Goal: Transaction & Acquisition: Purchase product/service

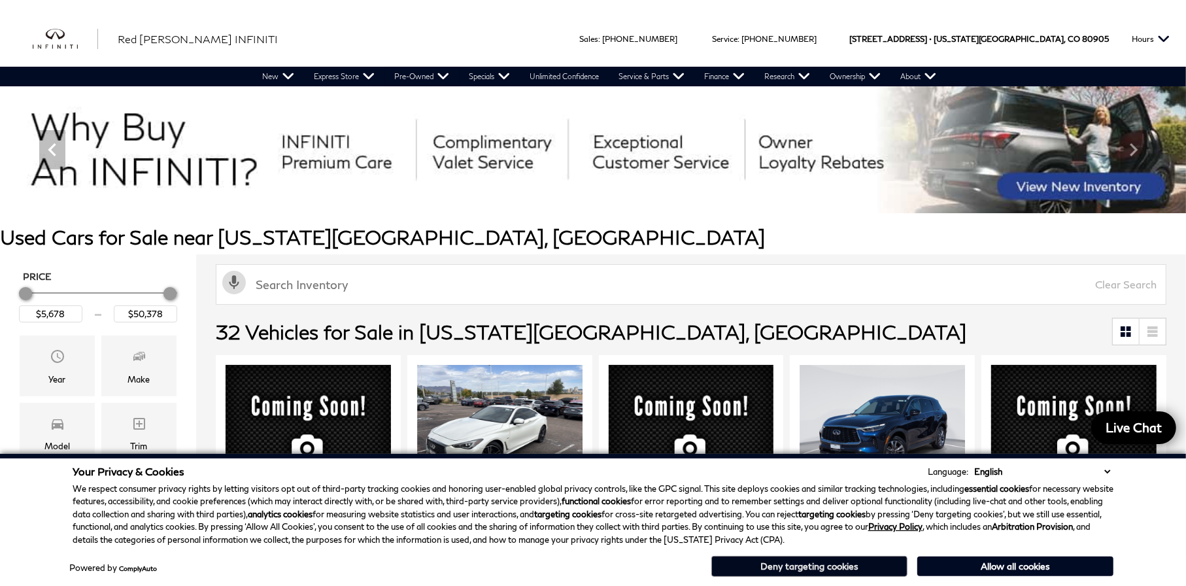
click at [835, 568] on button "Deny targeting cookies" at bounding box center [809, 566] width 196 height 21
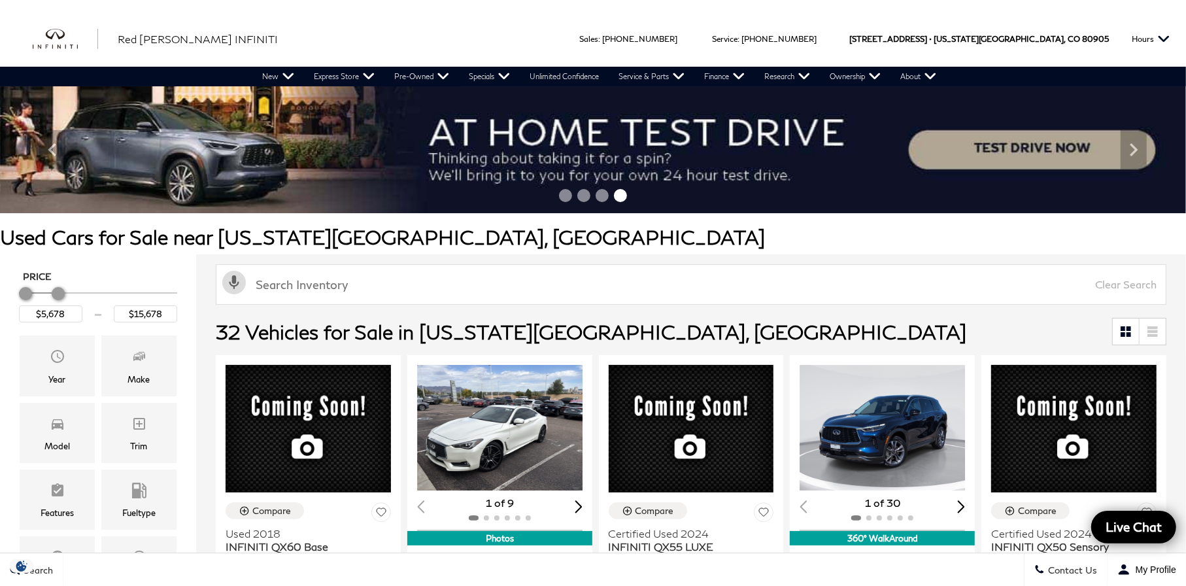
type input "$15,178"
drag, startPoint x: 168, startPoint y: 296, endPoint x: 55, endPoint y: 300, distance: 113.2
click at [55, 300] on div "Price" at bounding box center [98, 293] width 158 height 23
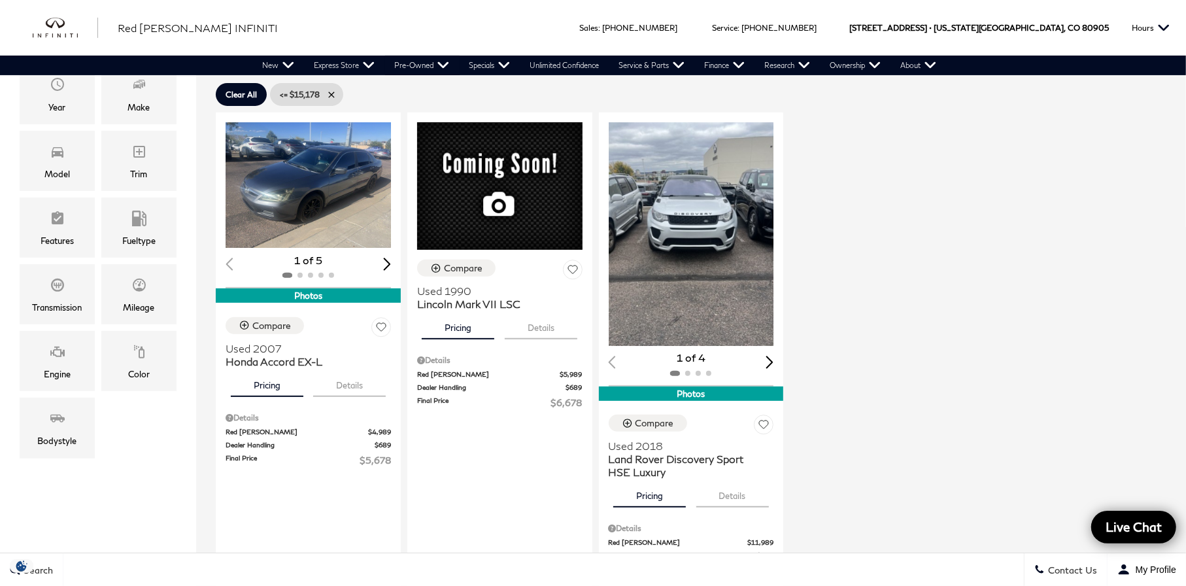
scroll to position [262, 0]
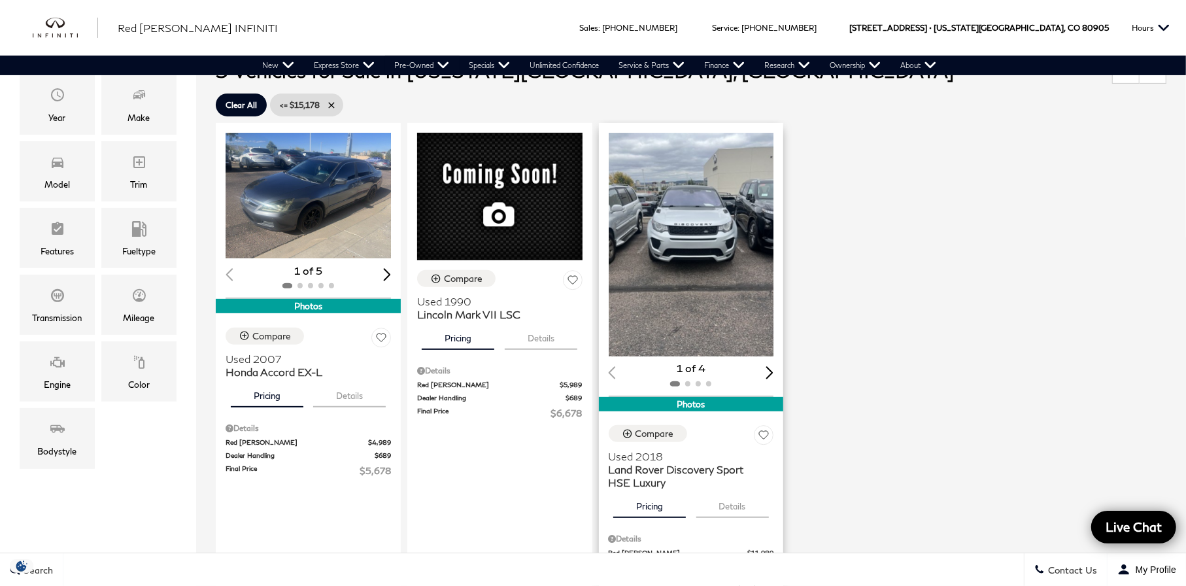
drag, startPoint x: 782, startPoint y: 368, endPoint x: 775, endPoint y: 370, distance: 6.8
click at [781, 368] on div "Loading... (4) View All Photos 1 of 4" at bounding box center [691, 259] width 185 height 273
click at [774, 370] on div "Next slide" at bounding box center [770, 372] width 8 height 12
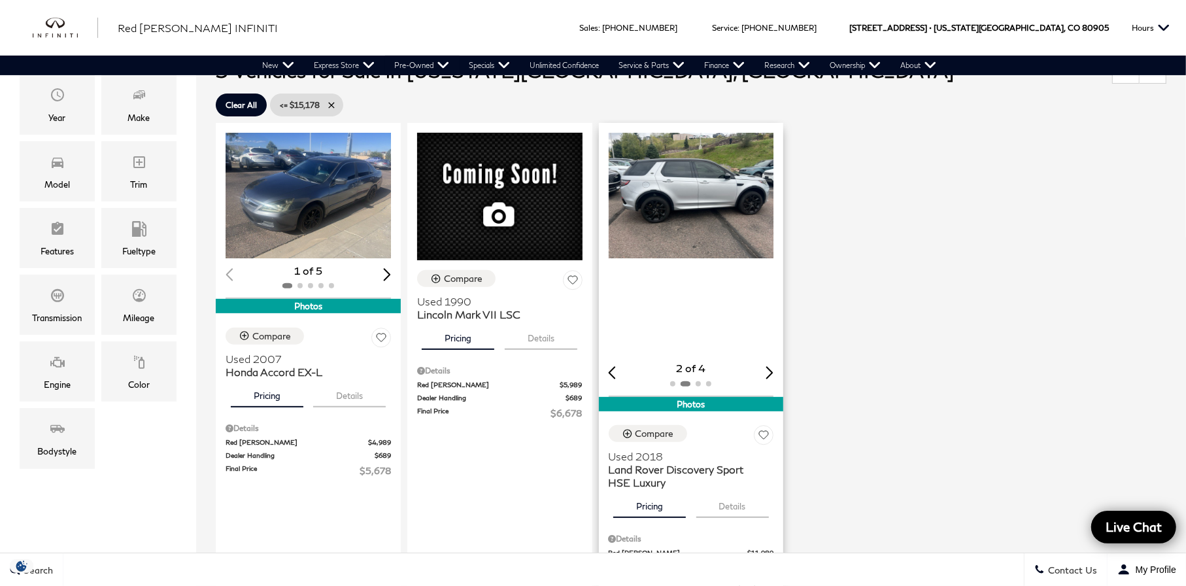
click at [774, 371] on div "Next slide" at bounding box center [770, 372] width 8 height 12
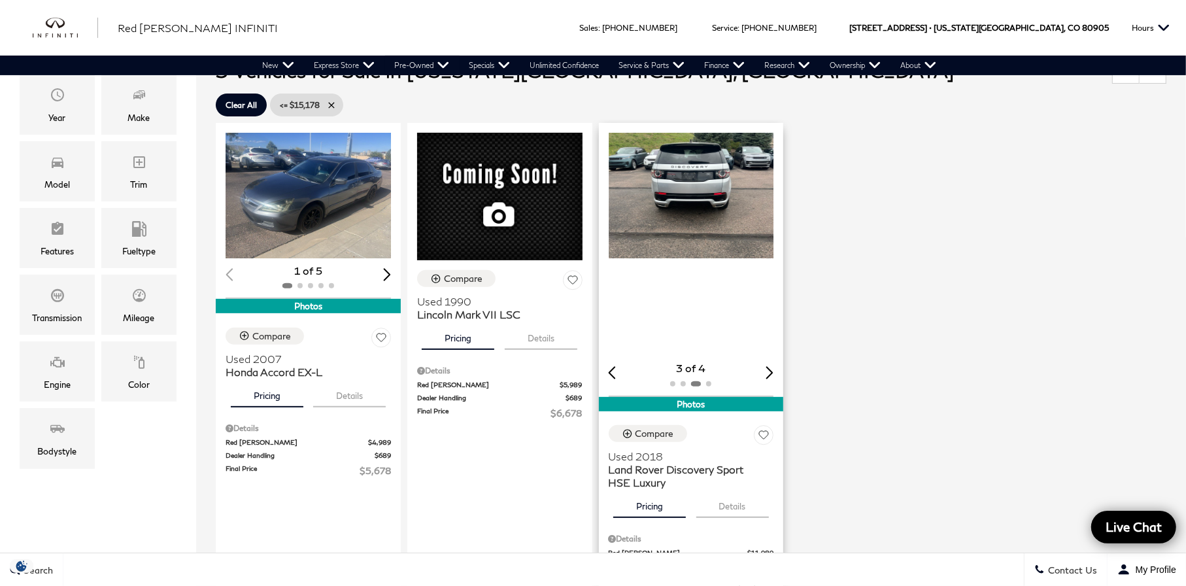
click at [774, 371] on div "Next slide" at bounding box center [770, 372] width 8 height 12
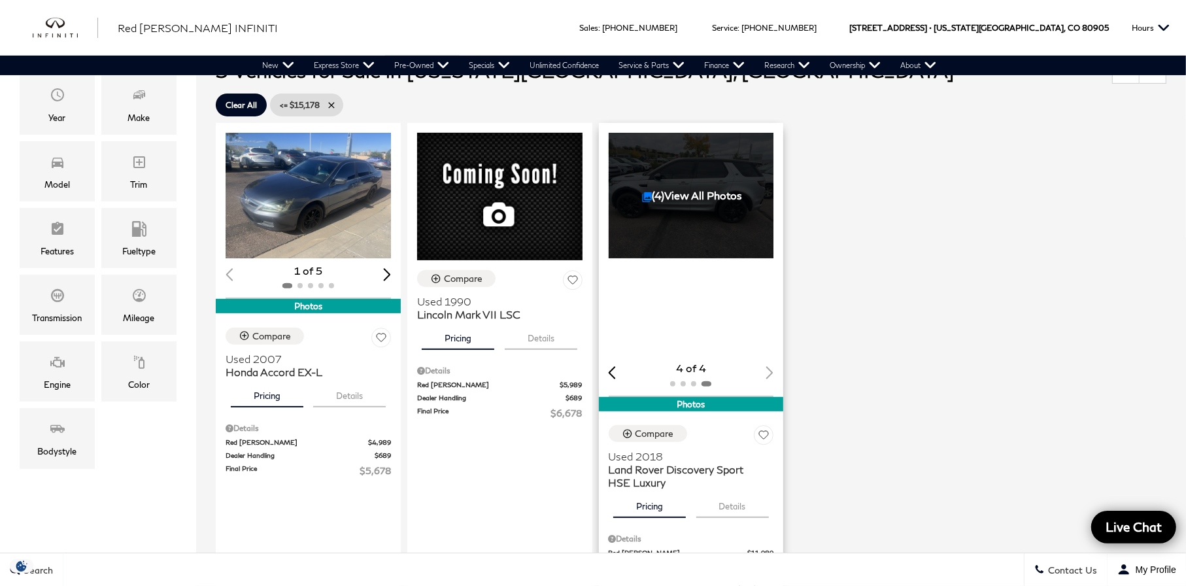
click at [712, 399] on div "Photos" at bounding box center [691, 404] width 185 height 14
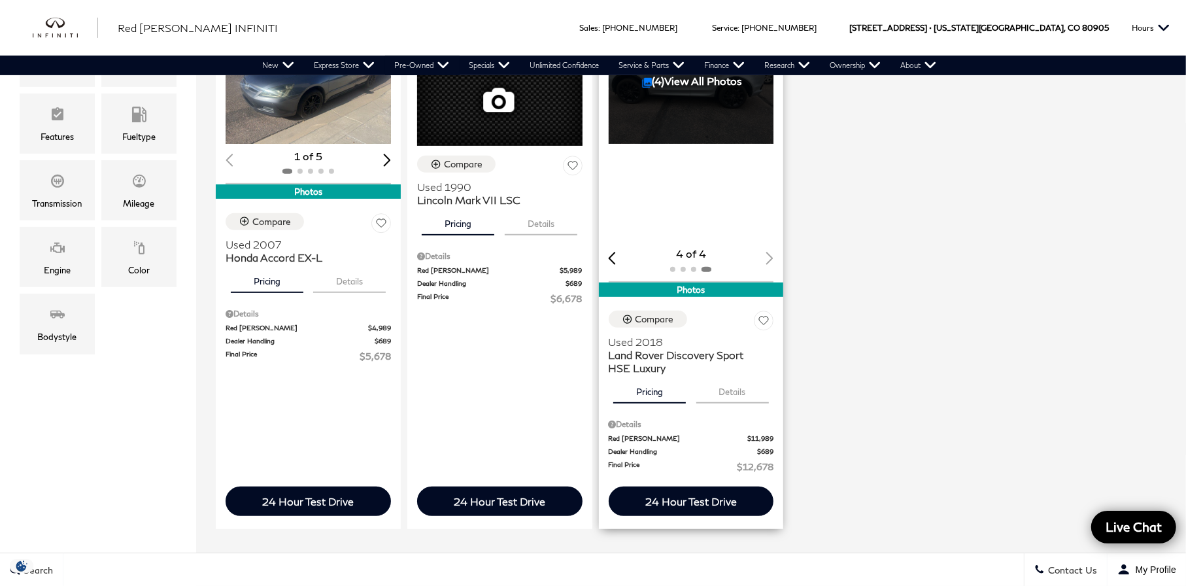
scroll to position [392, 0]
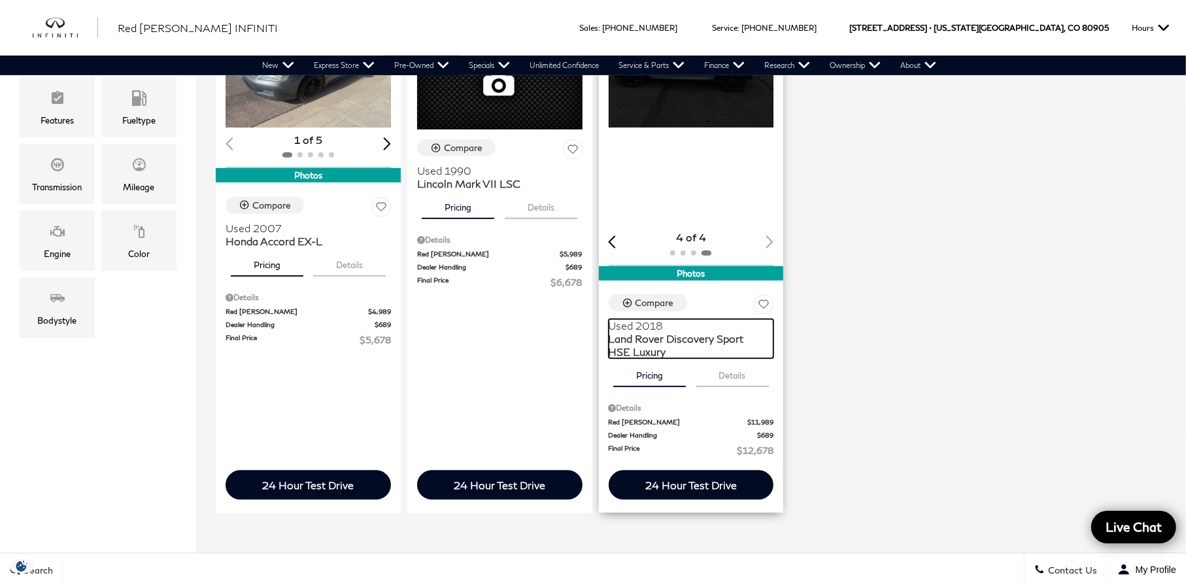
click at [637, 342] on span "Land Rover Discovery Sport HSE Luxury" at bounding box center [687, 345] width 156 height 26
